Goal: Find specific page/section: Find specific page/section

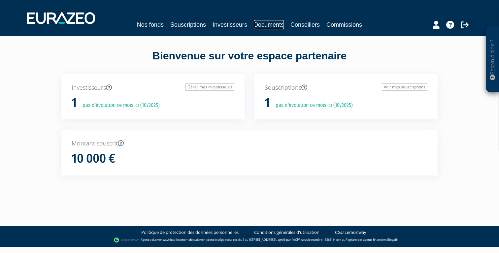
click at [278, 25] on link "Documents" at bounding box center [269, 24] width 30 height 9
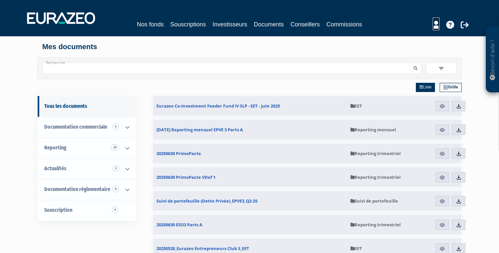
click at [434, 26] on icon at bounding box center [436, 25] width 7 height 8
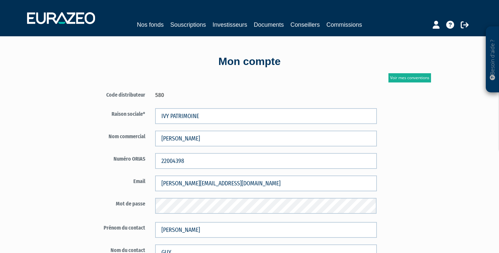
click at [162, 94] on div "580" at bounding box center [266, 94] width 232 height 10
